Goal: Task Accomplishment & Management: Manage account settings

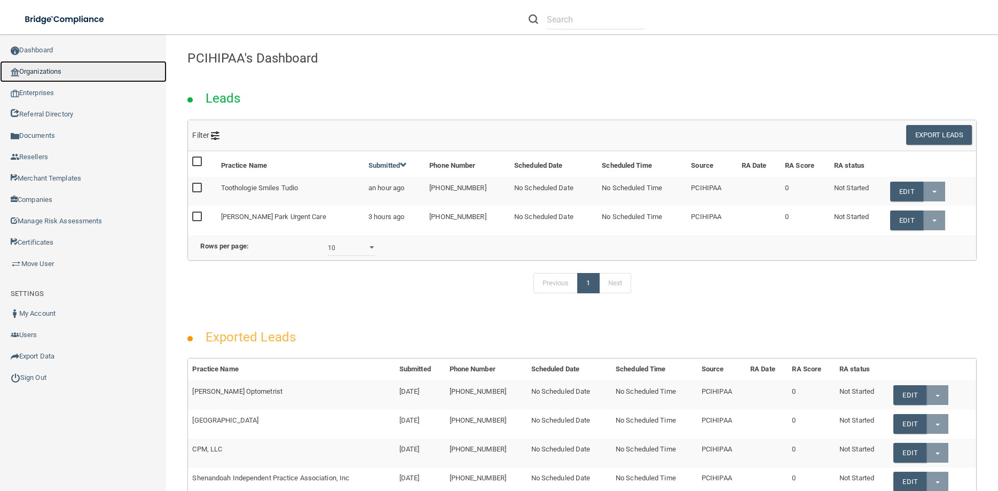
click at [53, 71] on link "Organizations" at bounding box center [83, 71] width 167 height 21
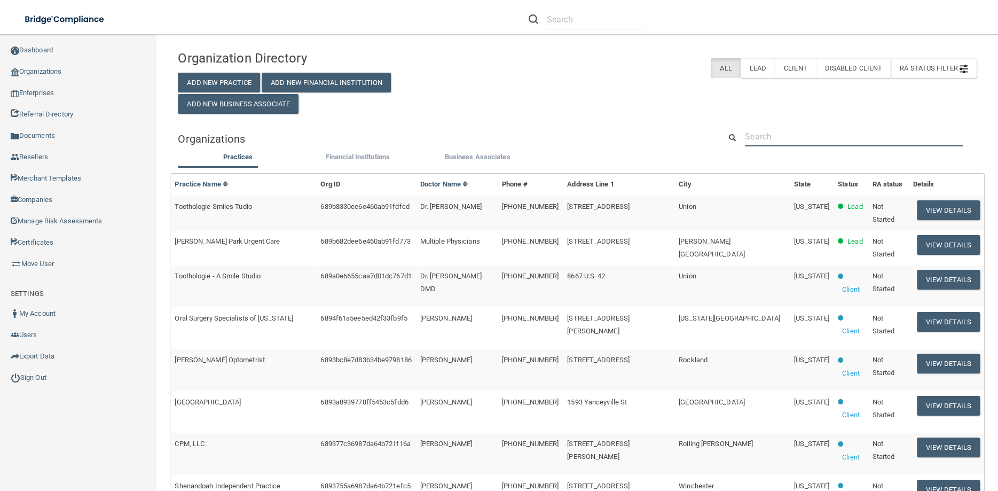
click at [774, 143] on input "text" at bounding box center [854, 136] width 218 height 20
paste input "[PERSON_NAME], DDS, [GEOGRAPHIC_DATA]"
type input "[PERSON_NAME], DDS, [GEOGRAPHIC_DATA]"
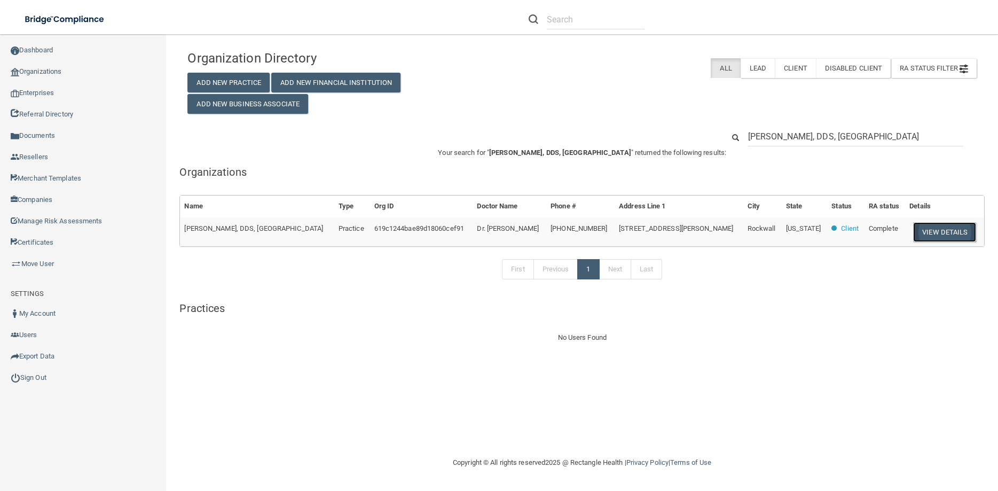
click at [937, 233] on button "View Details" at bounding box center [944, 232] width 63 height 20
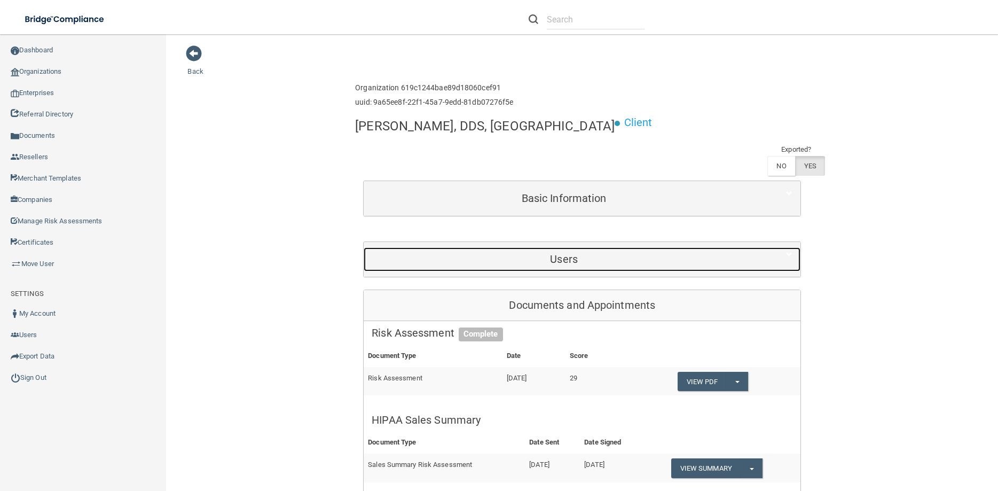
click at [567, 253] on h5 "Users" at bounding box center [563, 259] width 384 height 12
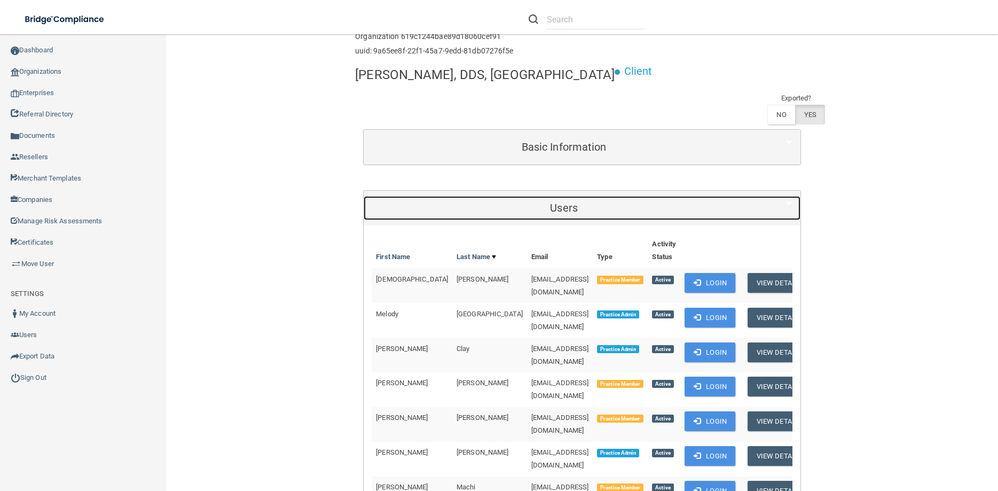
scroll to position [96, 0]
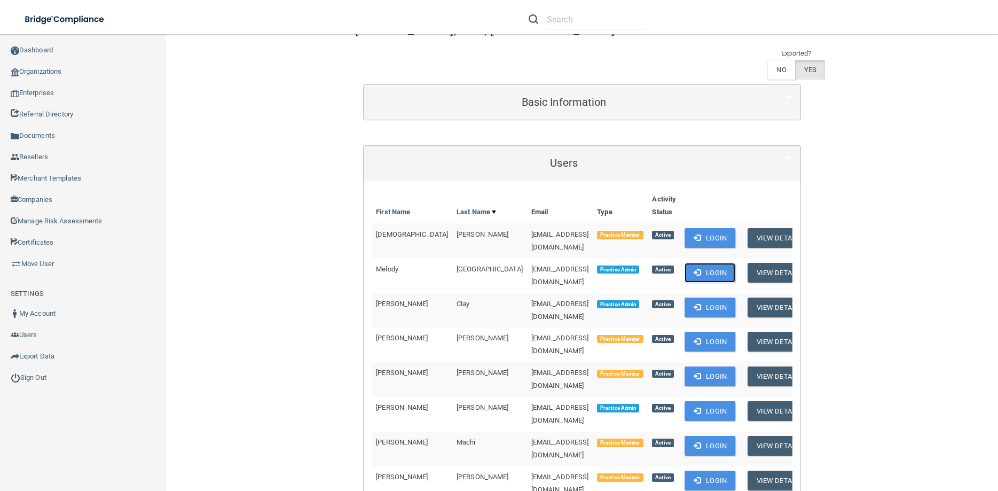
click at [696, 263] on button "Login" at bounding box center [709, 273] width 51 height 20
click at [44, 367] on link "Sign Out" at bounding box center [83, 377] width 167 height 21
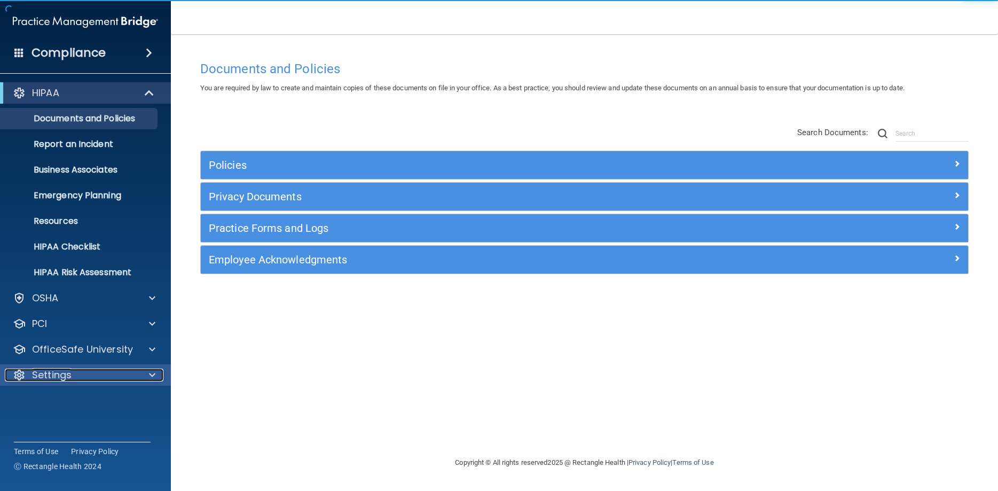
click at [77, 370] on div "Settings" at bounding box center [71, 374] width 132 height 13
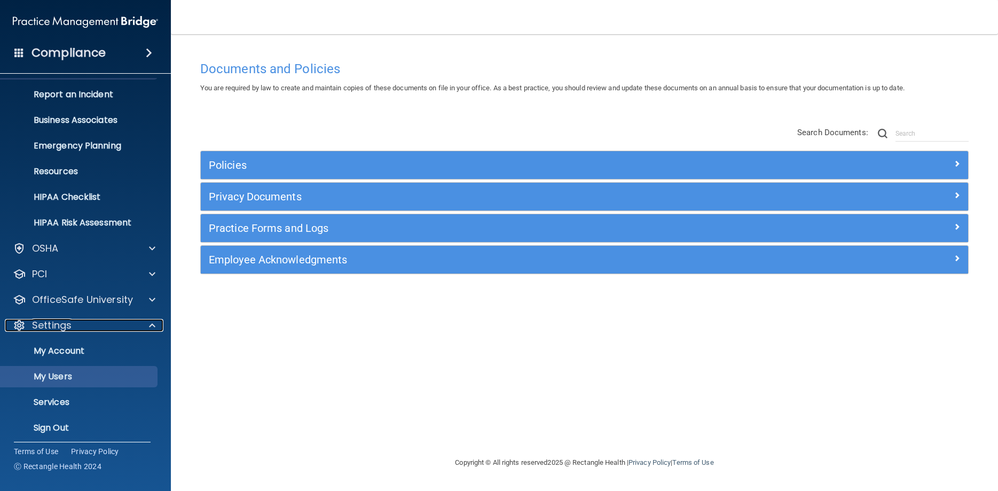
scroll to position [55, 0]
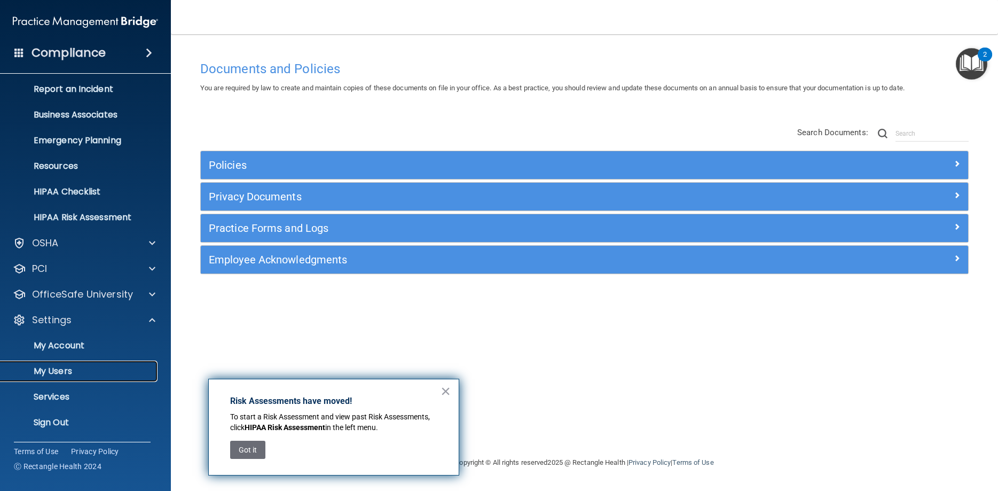
click at [79, 367] on p "My Users" at bounding box center [80, 371] width 146 height 11
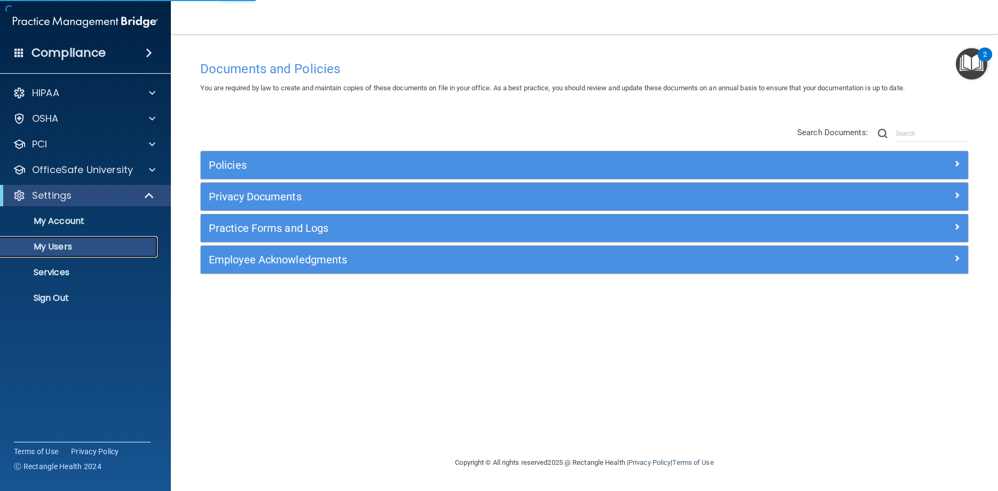
select select "20"
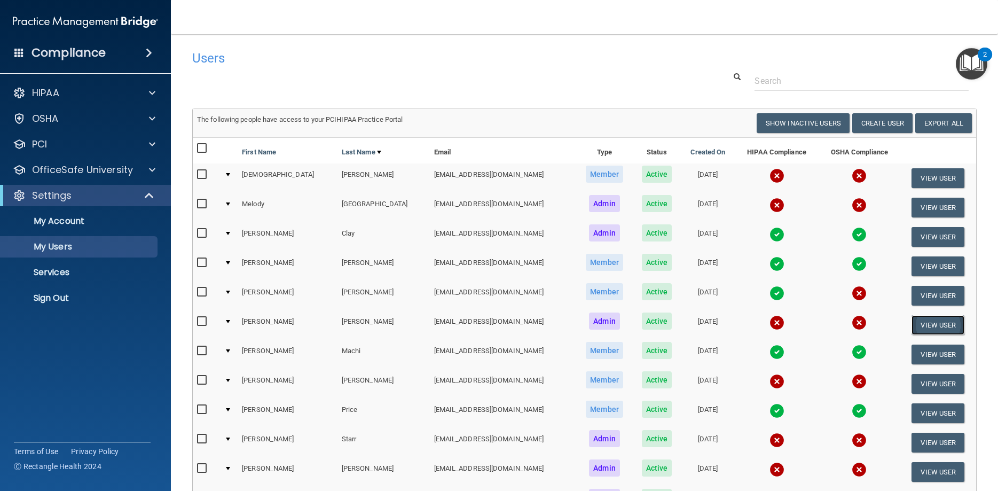
click at [948, 320] on button "View User" at bounding box center [937, 325] width 53 height 20
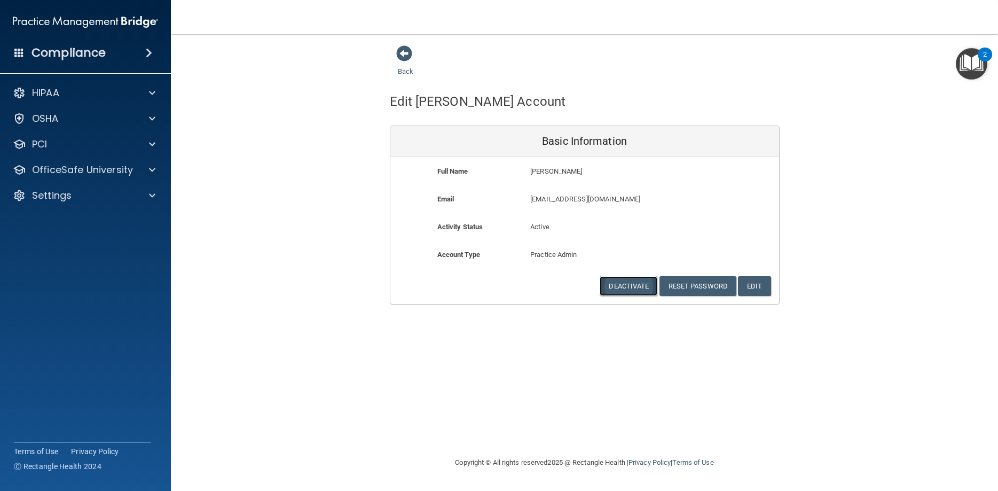
click at [625, 284] on button "Deactivate" at bounding box center [628, 286] width 58 height 20
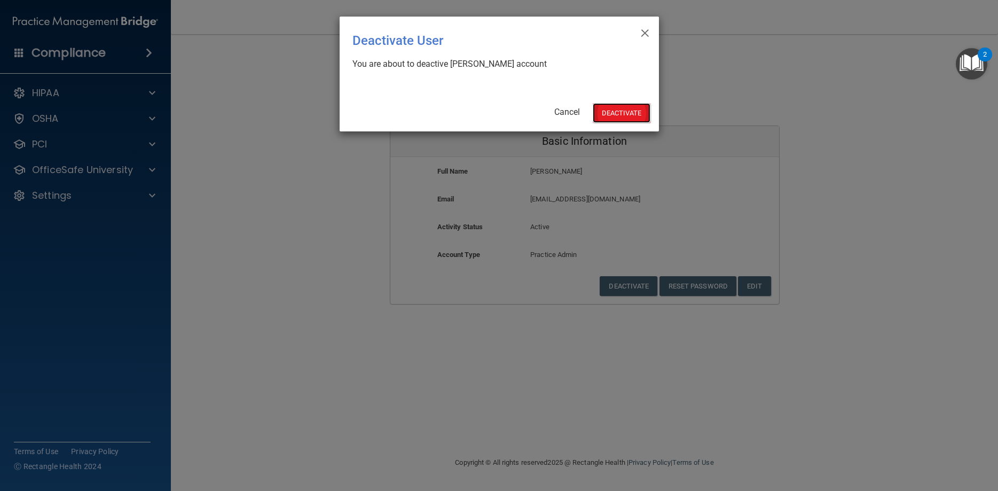
click at [611, 112] on button "Deactivate" at bounding box center [621, 113] width 58 height 20
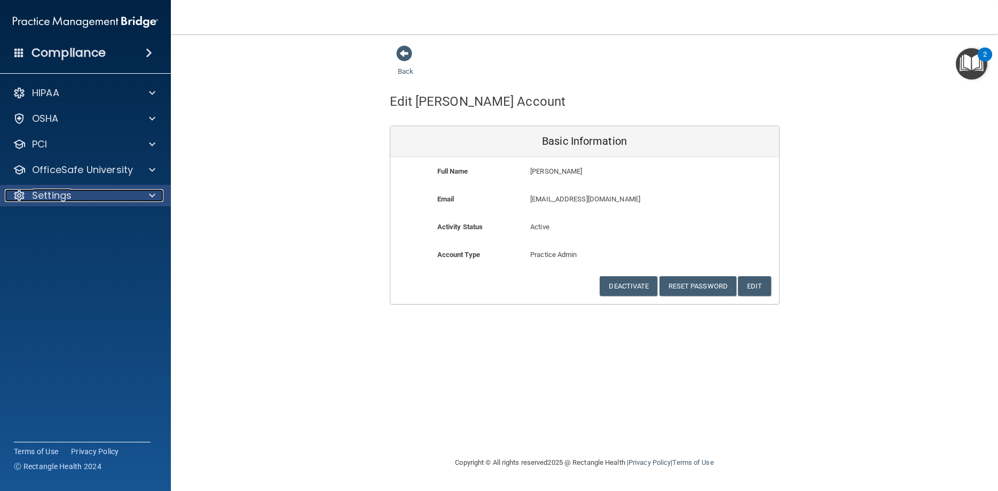
click at [48, 195] on p "Settings" at bounding box center [51, 195] width 39 height 13
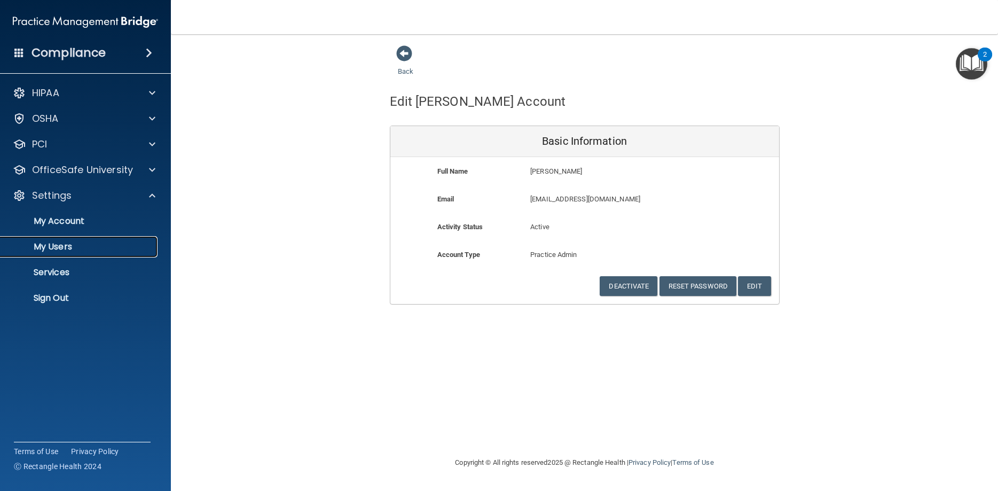
click at [53, 249] on p "My Users" at bounding box center [80, 246] width 146 height 11
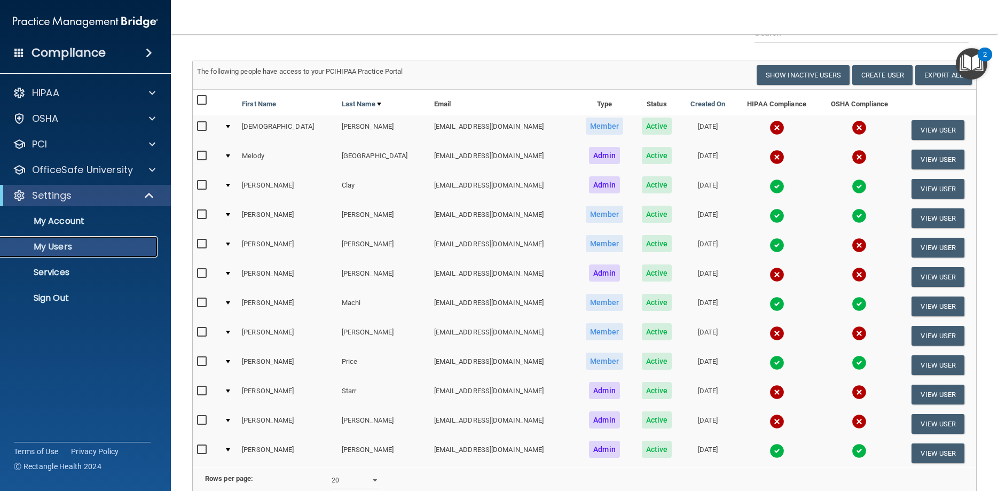
scroll to position [141, 0]
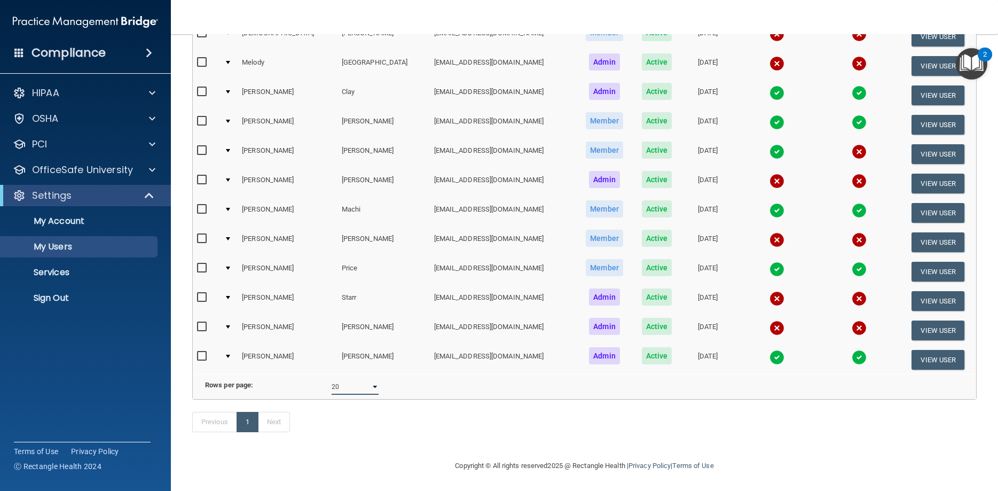
click at [331, 378] on select "10 20 30 40 all" at bounding box center [354, 386] width 47 height 16
select select "12"
click option "all" at bounding box center [0, 0] width 0 height 0
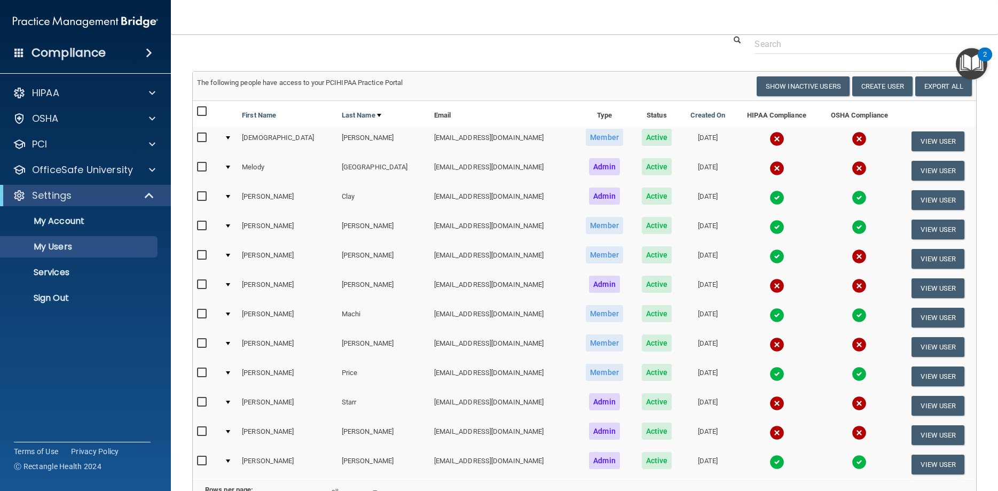
scroll to position [48, 0]
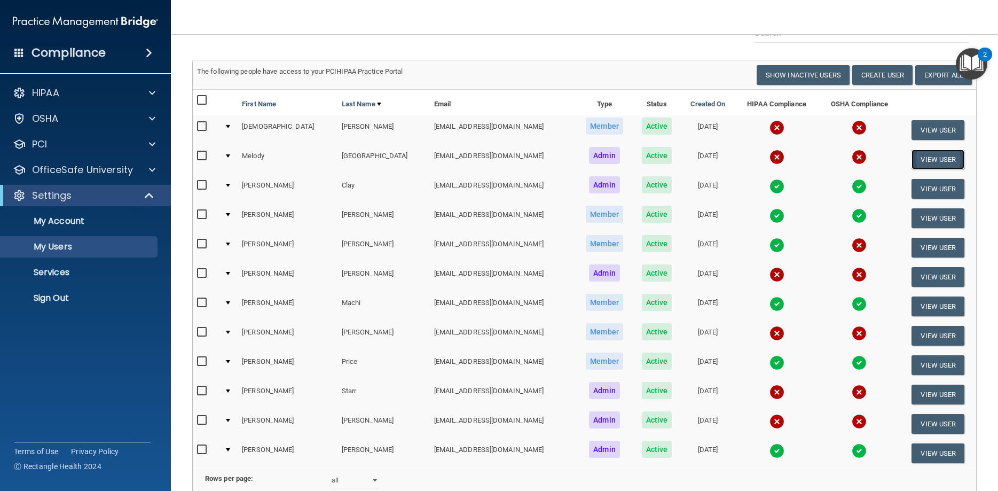
click at [932, 159] on button "View User" at bounding box center [937, 159] width 53 height 20
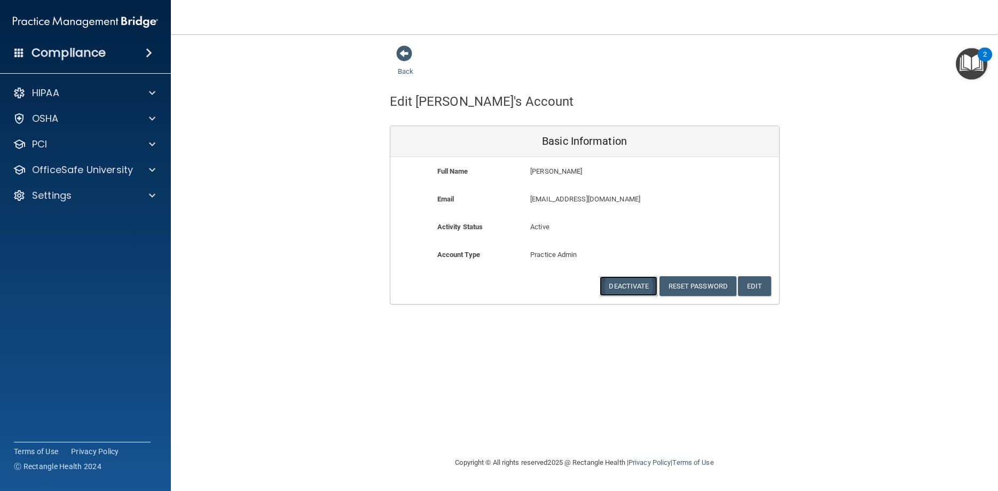
click at [619, 282] on button "Deactivate" at bounding box center [628, 286] width 58 height 20
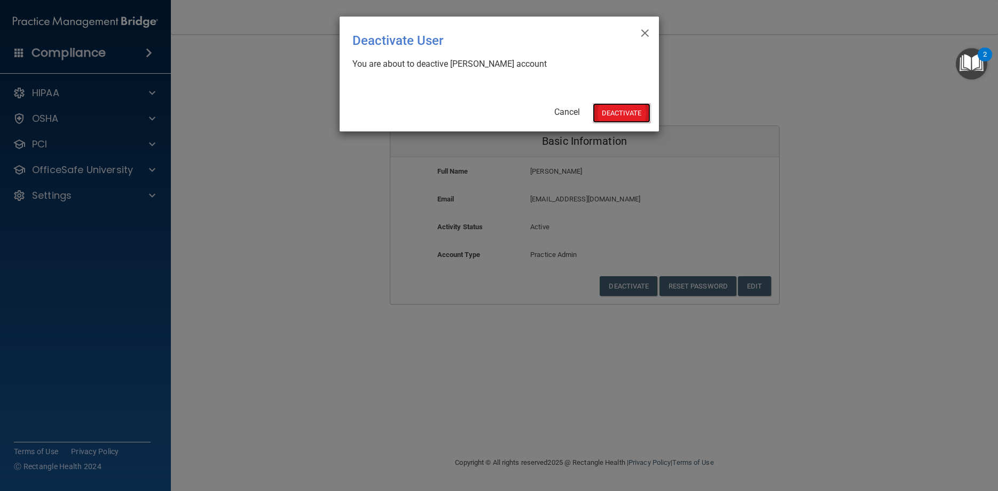
click at [605, 111] on button "Deactivate" at bounding box center [621, 113] width 58 height 20
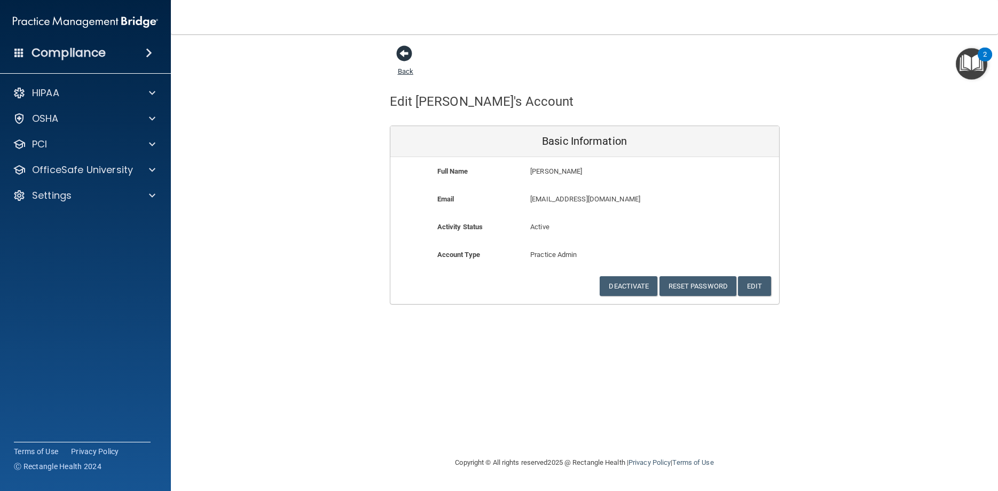
click at [407, 51] on span at bounding box center [404, 53] width 16 height 16
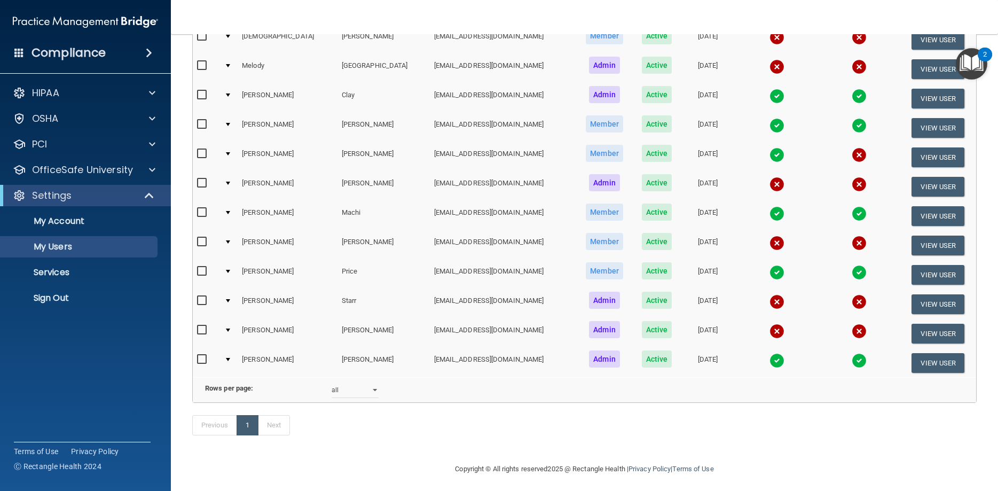
scroll to position [141, 0]
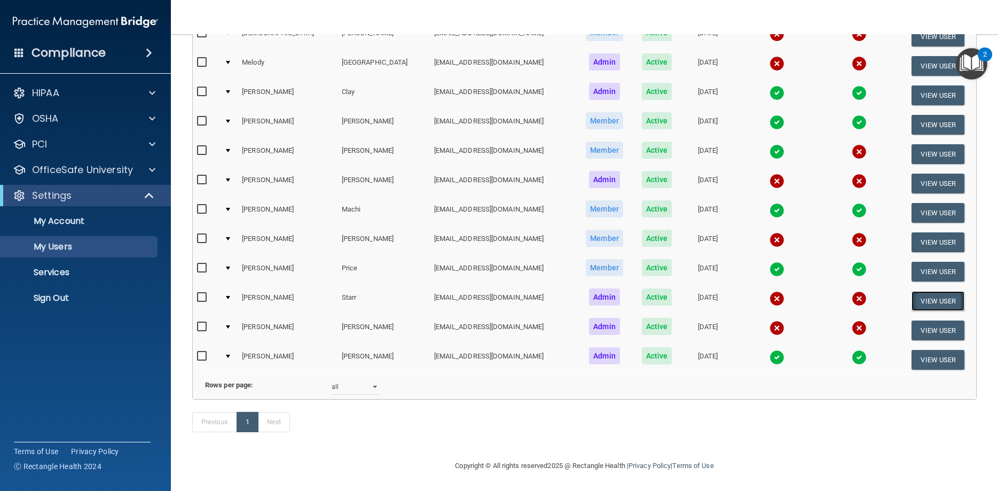
click at [925, 299] on button "View User" at bounding box center [937, 301] width 53 height 20
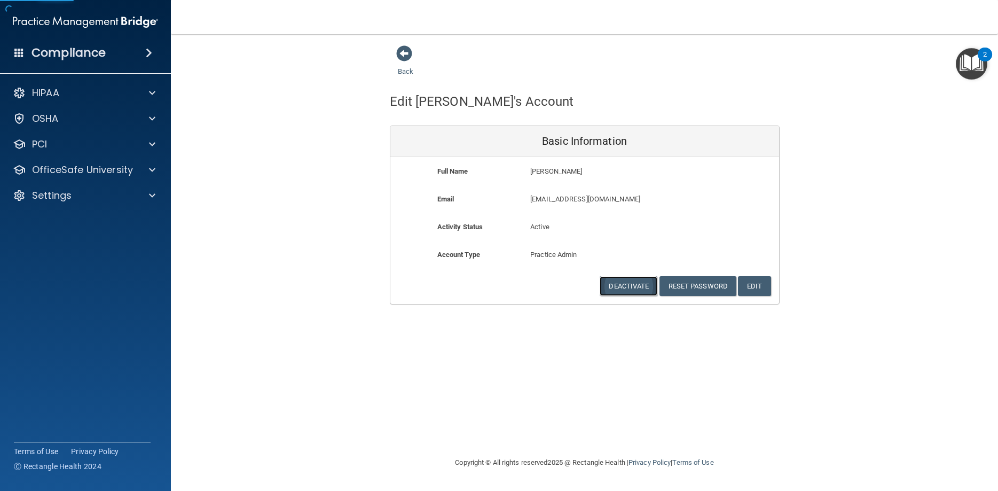
click at [645, 280] on button "Deactivate" at bounding box center [628, 286] width 58 height 20
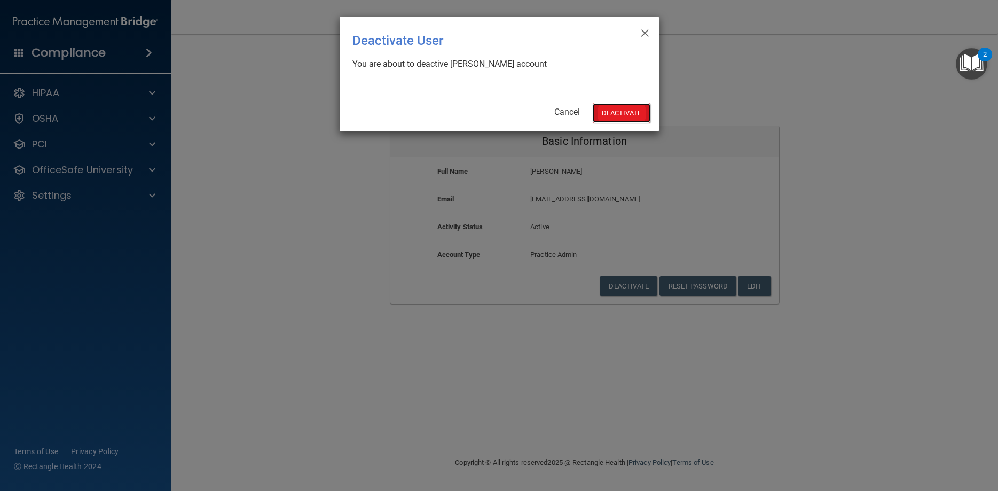
click at [627, 107] on button "Deactivate" at bounding box center [621, 113] width 58 height 20
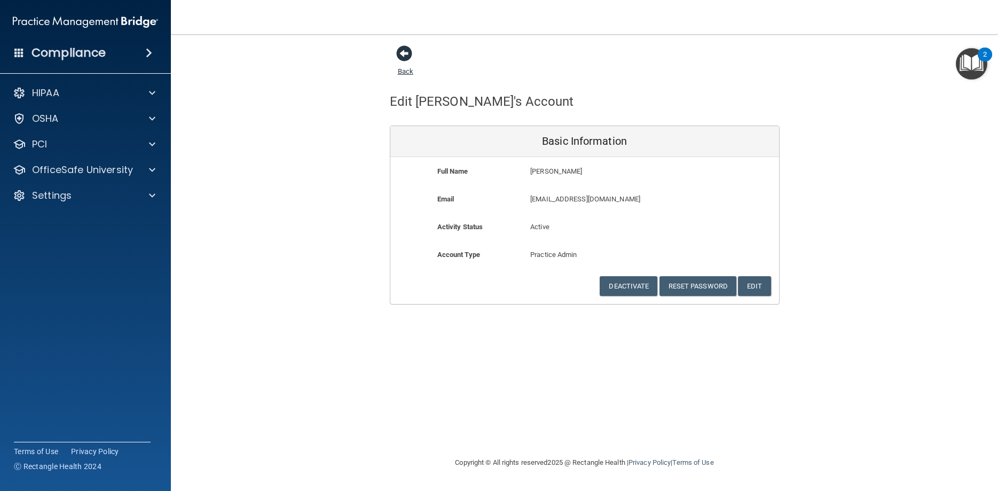
click at [411, 47] on span at bounding box center [404, 53] width 16 height 16
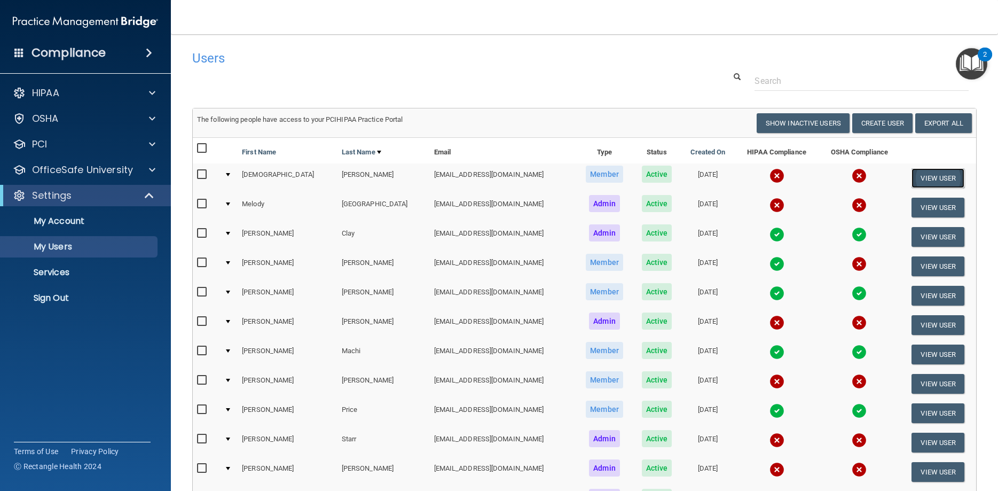
click at [934, 177] on button "View User" at bounding box center [937, 178] width 53 height 20
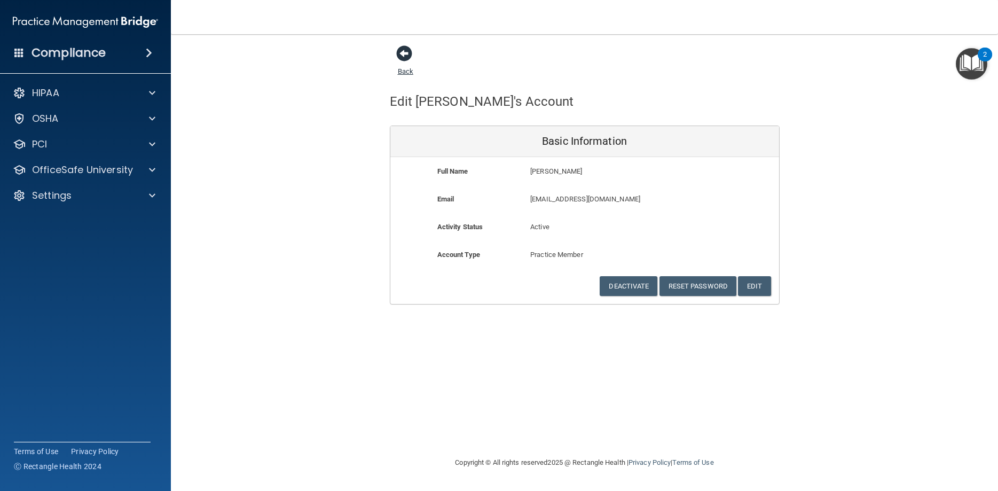
click at [405, 58] on span at bounding box center [404, 53] width 16 height 16
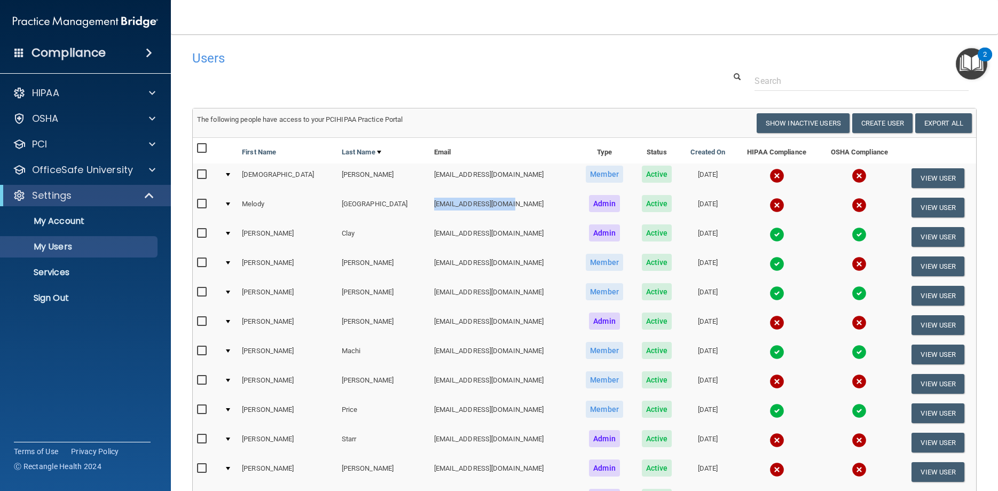
drag, startPoint x: 377, startPoint y: 203, endPoint x: 480, endPoint y: 206, distance: 103.1
click at [480, 206] on td "[EMAIL_ADDRESS][DOMAIN_NAME]" at bounding box center [503, 207] width 146 height 29
drag, startPoint x: 375, startPoint y: 322, endPoint x: 481, endPoint y: 320, distance: 106.2
click at [481, 320] on td "[EMAIL_ADDRESS][DOMAIN_NAME]" at bounding box center [503, 324] width 146 height 29
copy td "[EMAIL_ADDRESS][DOMAIN_NAME]"
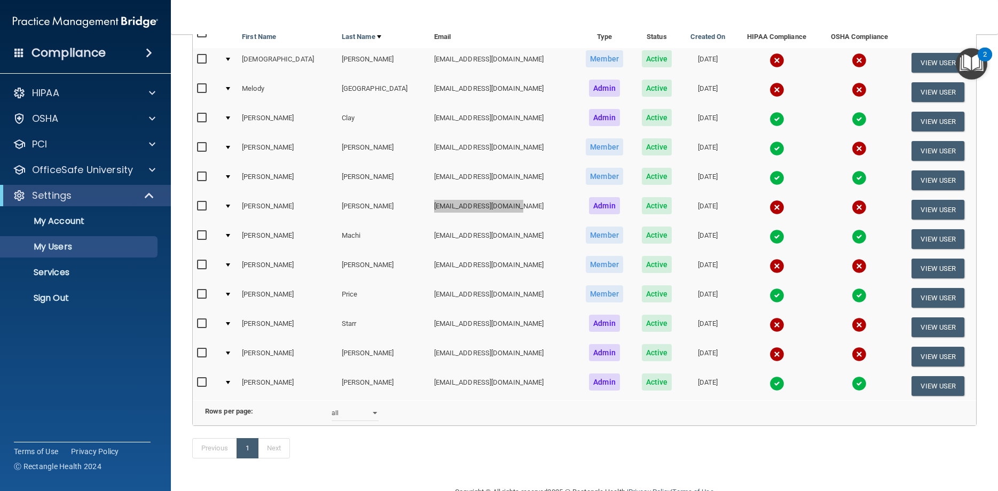
scroll to position [141, 0]
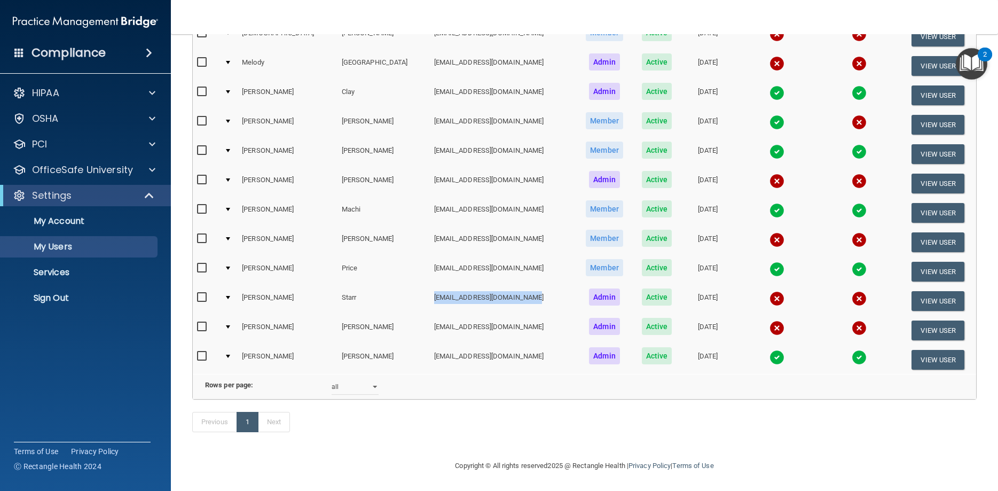
drag, startPoint x: 375, startPoint y: 292, endPoint x: 486, endPoint y: 288, distance: 111.1
click at [486, 288] on td "[EMAIL_ADDRESS][DOMAIN_NAME]" at bounding box center [503, 300] width 146 height 29
copy td "[EMAIL_ADDRESS][DOMAIN_NAME]"
click at [53, 306] on link "Sign Out" at bounding box center [73, 297] width 168 height 21
